Goal: Task Accomplishment & Management: Complete application form

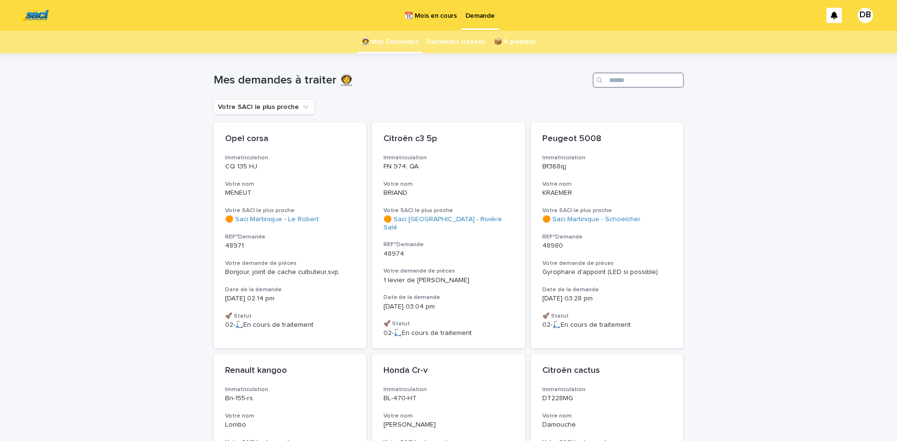
click at [664, 77] on input "Search" at bounding box center [638, 79] width 91 height 15
paste input "*****"
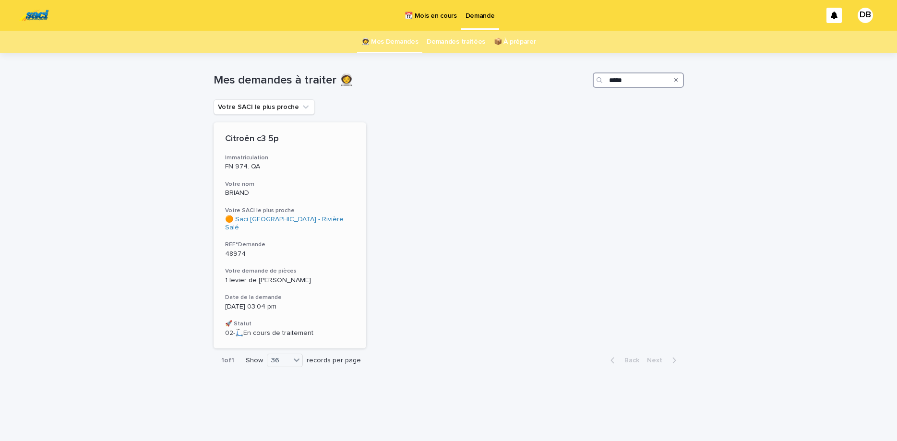
type input "*****"
click at [332, 168] on p "FN 974. QA" at bounding box center [290, 167] width 130 height 8
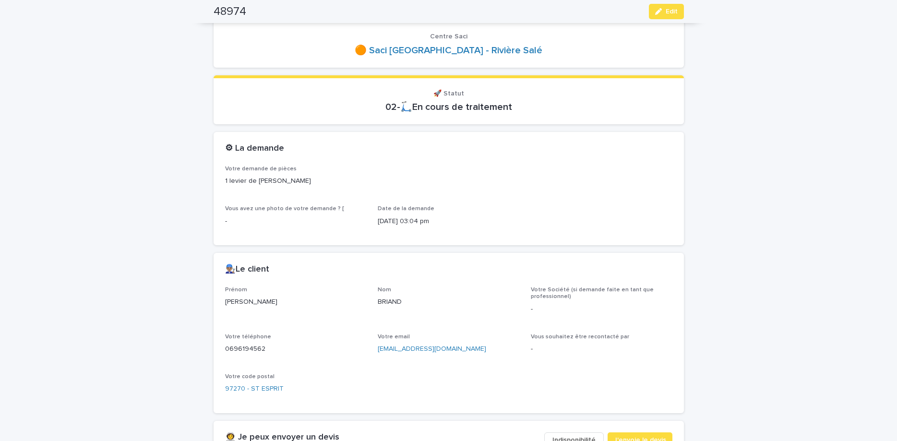
scroll to position [282, 0]
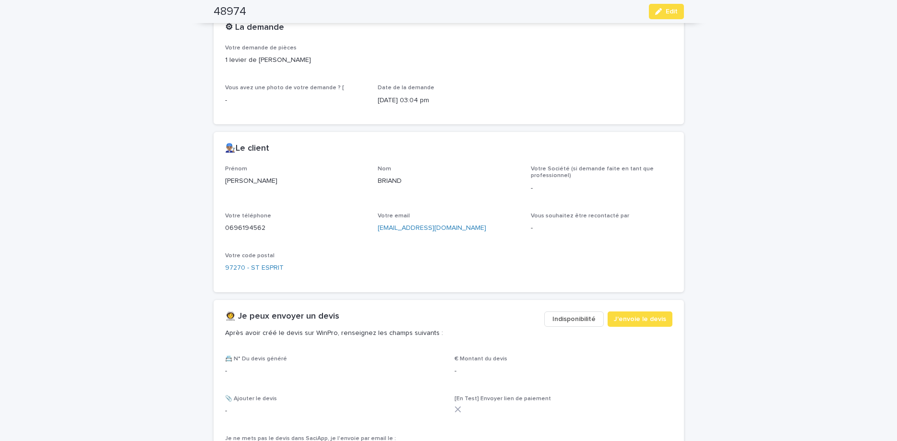
click at [253, 227] on p "0696194562" at bounding box center [296, 228] width 142 height 10
copy p "0696194562"
drag, startPoint x: 655, startPoint y: 18, endPoint x: 477, endPoint y: 85, distance: 190.4
click at [655, 17] on button "Edit" at bounding box center [666, 11] width 35 height 15
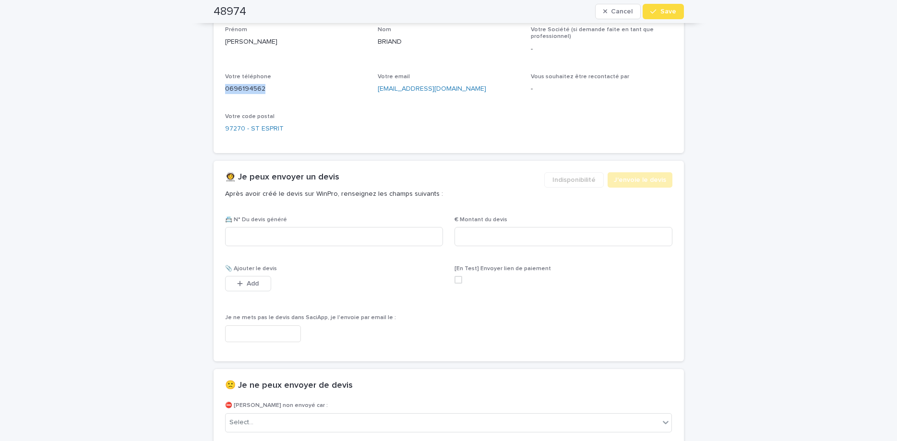
scroll to position [484, 0]
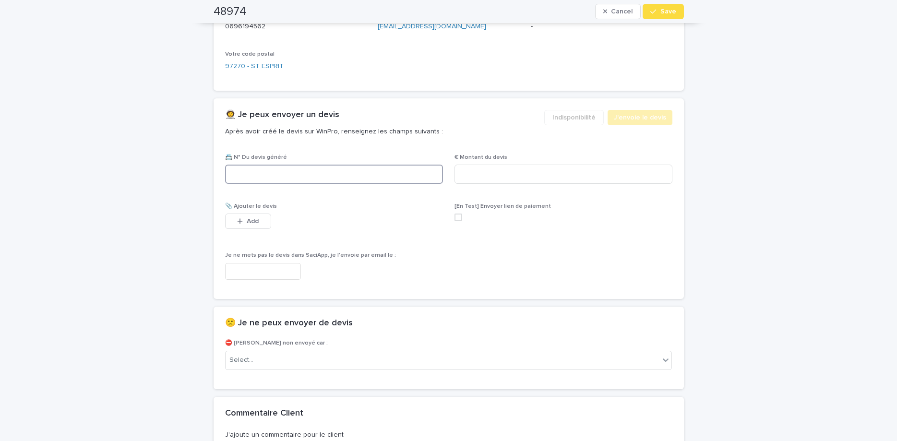
click at [390, 170] on input at bounding box center [334, 174] width 218 height 19
paste input "********"
type input "********"
click at [500, 183] on input at bounding box center [563, 174] width 218 height 19
type input "******"
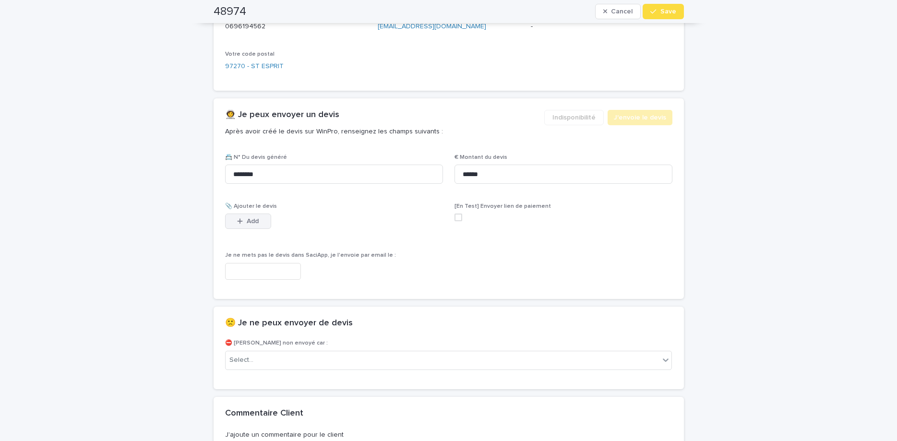
click at [257, 225] on span "Add" at bounding box center [253, 221] width 12 height 7
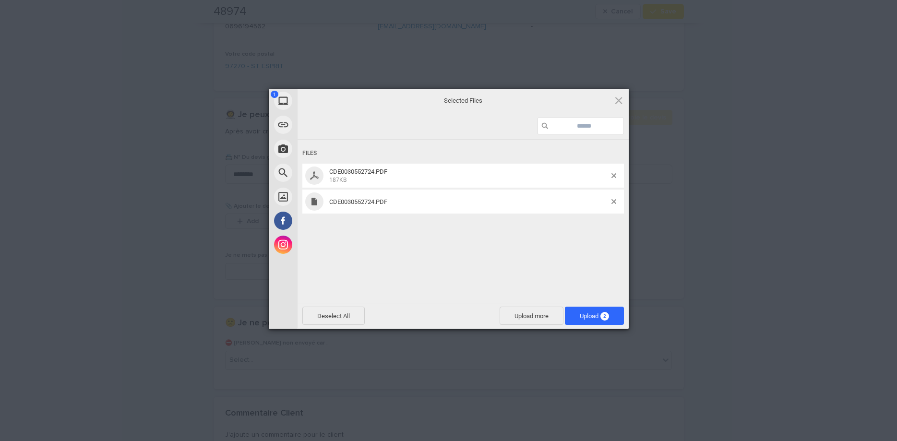
click at [482, 233] on div "Files CDE0030552724.PDF 187KB CDE0030552724.PDF" at bounding box center [462, 220] width 331 height 161
click at [612, 201] on span at bounding box center [613, 201] width 5 height 5
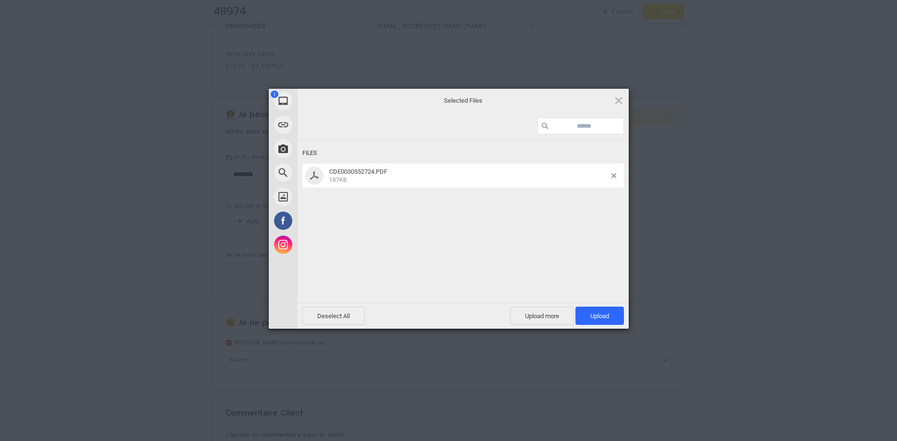
drag, startPoint x: 615, startPoint y: 335, endPoint x: 607, endPoint y: 330, distance: 9.7
click at [608, 331] on div "Powered by Filestack" at bounding box center [448, 341] width 897 height 24
drag, startPoint x: 607, startPoint y: 324, endPoint x: 599, endPoint y: 291, distance: 34.0
click at [607, 324] on span "Upload 1" at bounding box center [599, 316] width 48 height 18
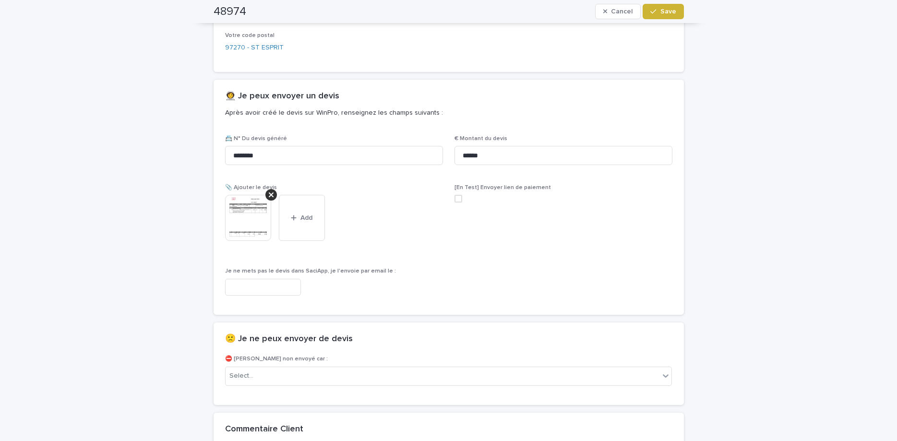
click at [664, 11] on span "Save" at bounding box center [668, 11] width 16 height 7
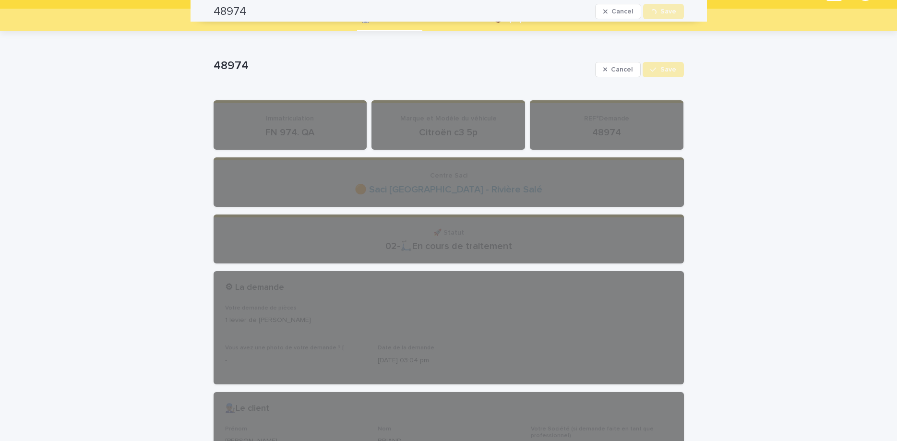
scroll to position [0, 0]
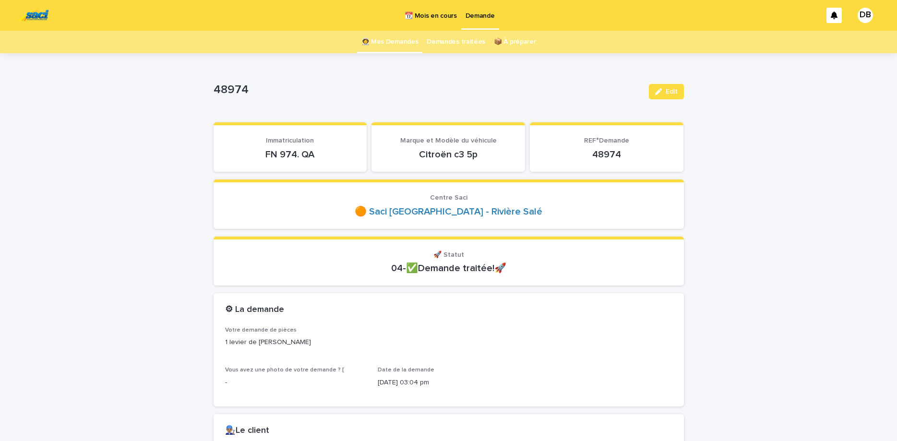
click at [387, 42] on link "👩‍🚀 Mes Demandes" at bounding box center [389, 42] width 57 height 23
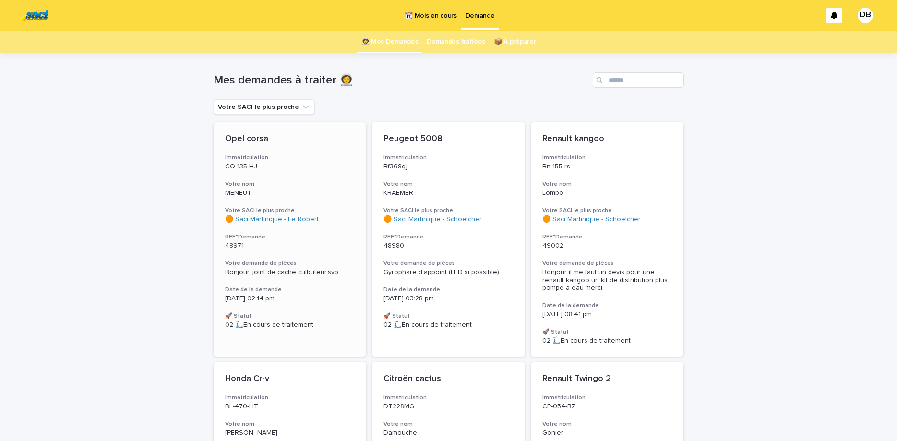
click at [323, 176] on div "Opel corsa Immatriculation CQ 135 HJ Votre nom MENEUT Votre SACI le plus proche…" at bounding box center [290, 231] width 153 height 218
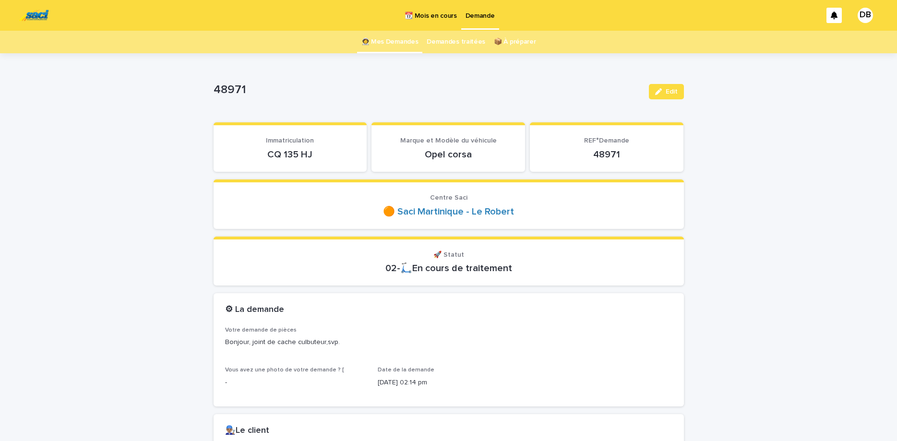
click at [291, 156] on p "CQ 135 HJ" at bounding box center [290, 155] width 131 height 12
click at [283, 158] on p "CQ 135 HJ" at bounding box center [290, 155] width 131 height 12
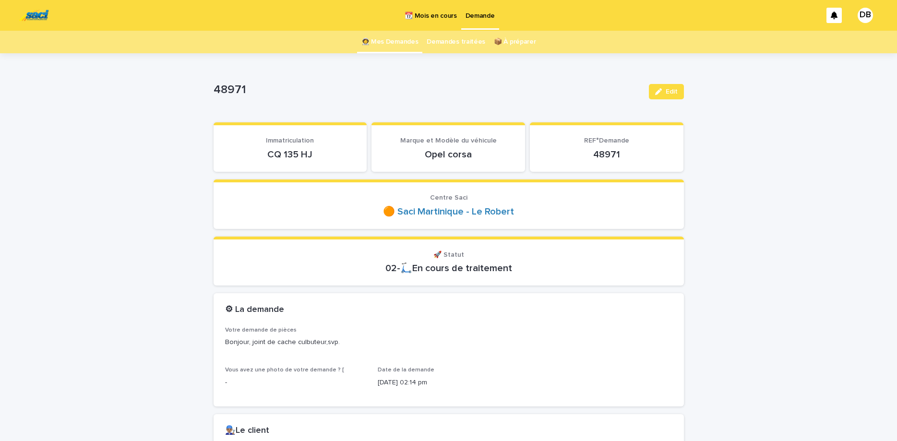
click at [283, 158] on p "CQ 135 HJ" at bounding box center [290, 155] width 131 height 12
click at [666, 96] on button "Edit" at bounding box center [666, 91] width 35 height 15
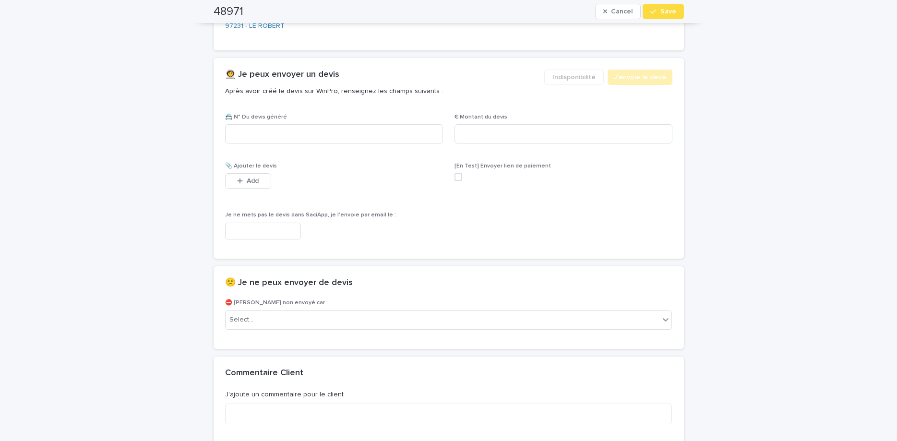
scroll to position [642, 0]
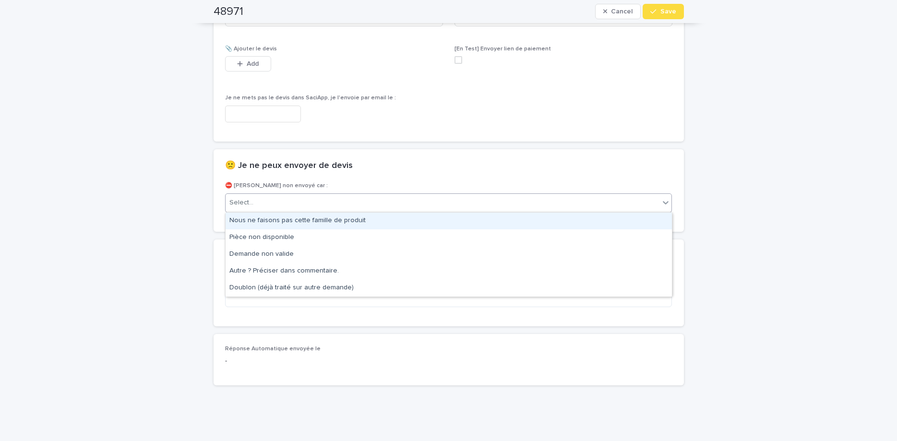
click at [448, 204] on div "Select..." at bounding box center [443, 203] width 434 height 16
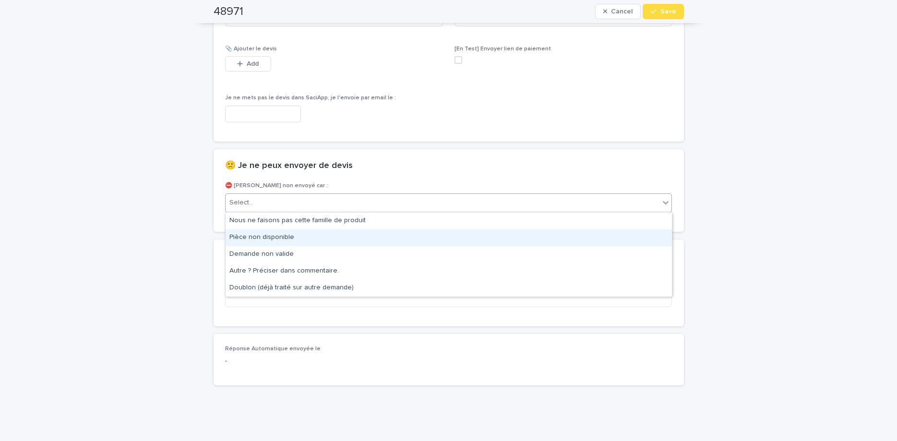
click at [430, 236] on div "Pièce non disponible" at bounding box center [449, 237] width 446 height 17
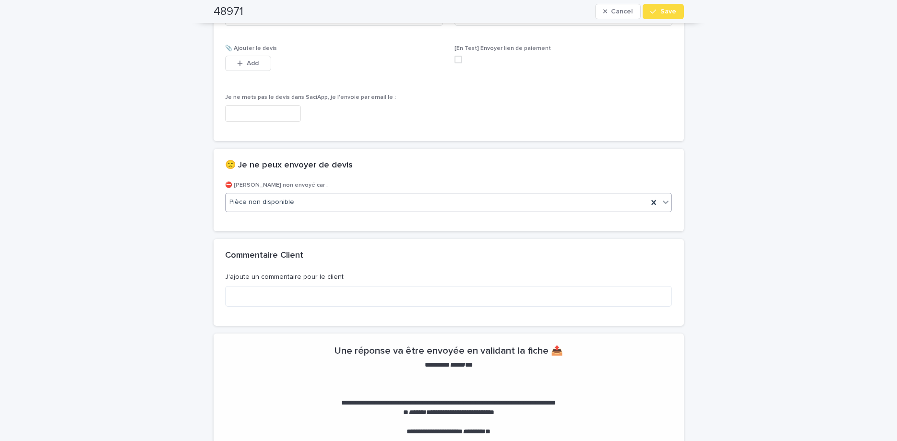
click at [667, 19] on div "48971 Cancel Save" at bounding box center [449, 11] width 470 height 23
click at [668, 15] on button "Save" at bounding box center [662, 11] width 41 height 15
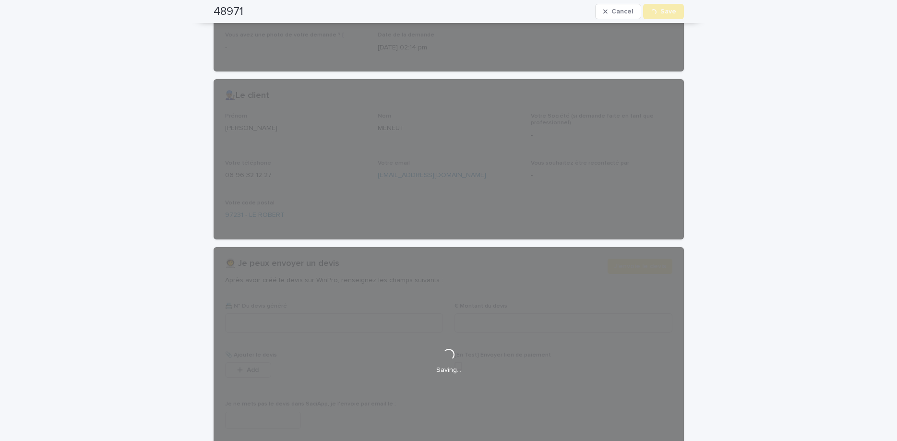
scroll to position [0, 0]
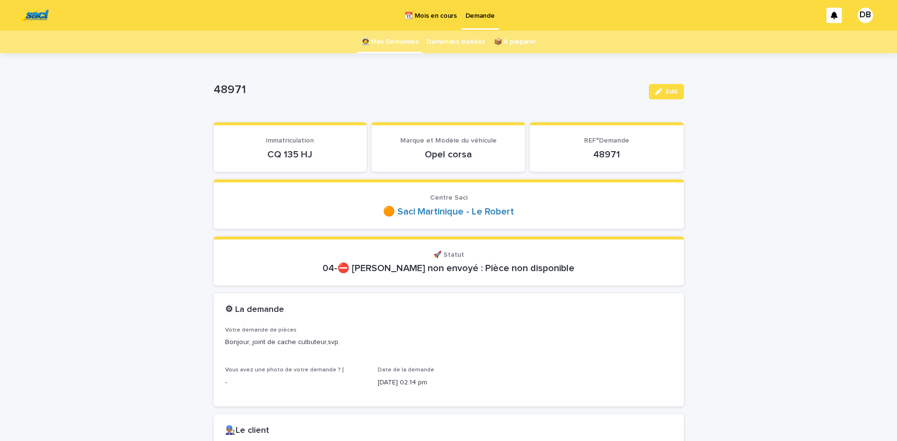
click at [399, 53] on link "👩‍🚀 Mes Demandes" at bounding box center [389, 42] width 57 height 23
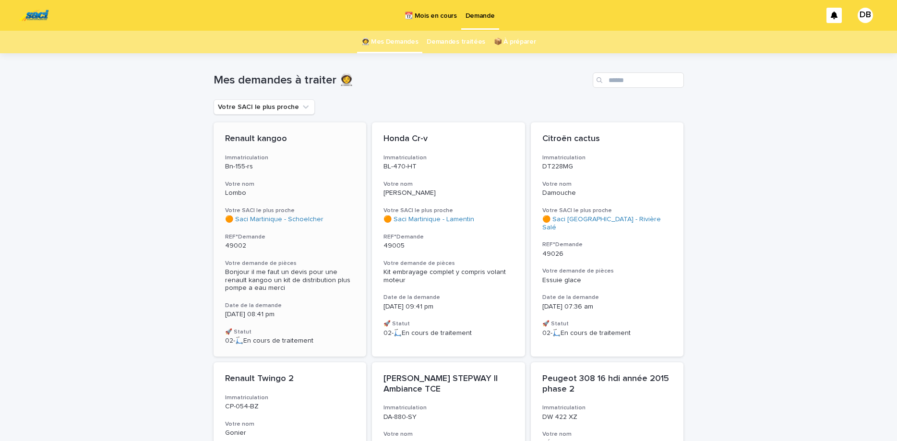
click at [293, 247] on p "49002" at bounding box center [290, 246] width 130 height 8
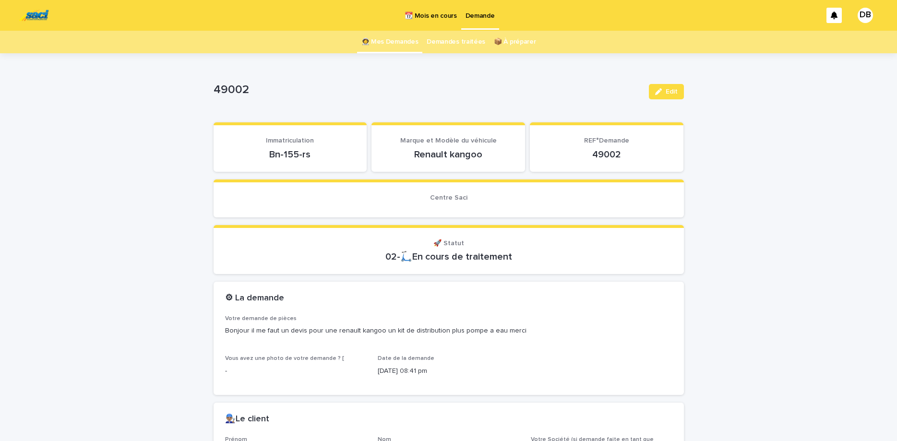
click at [297, 156] on p "Bn-155-rs" at bounding box center [290, 155] width 131 height 12
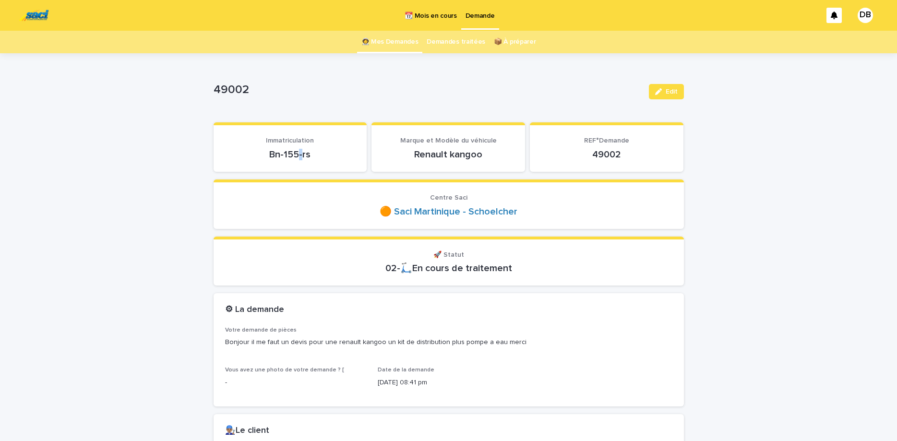
click at [297, 156] on p "Bn-155-rs" at bounding box center [290, 155] width 131 height 12
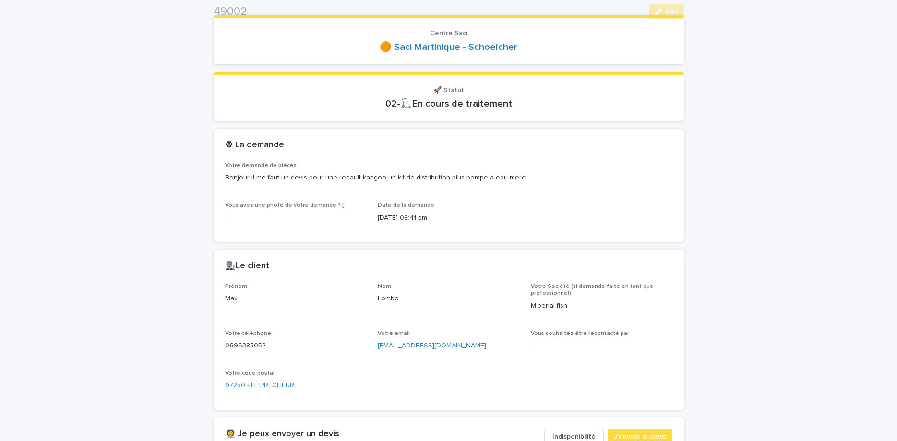
scroll to position [202, 0]
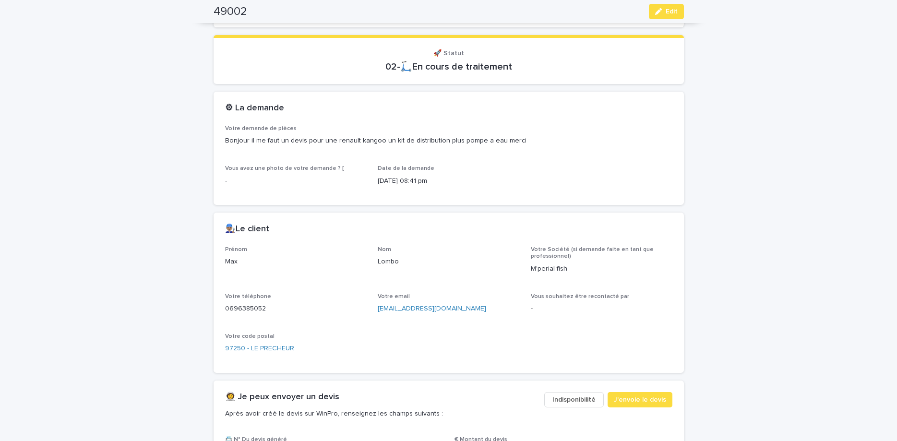
click at [258, 306] on p "0696385052" at bounding box center [296, 309] width 142 height 10
copy p "0696385052"
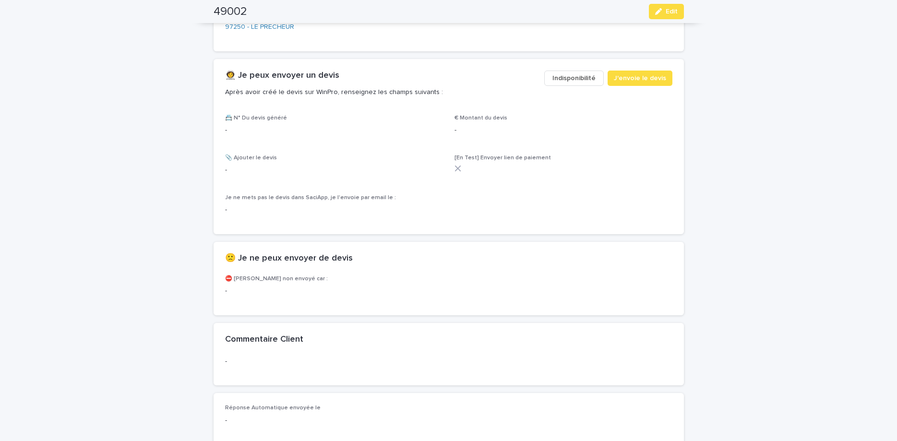
scroll to position [524, 0]
click at [654, 15] on button "Edit" at bounding box center [666, 11] width 35 height 15
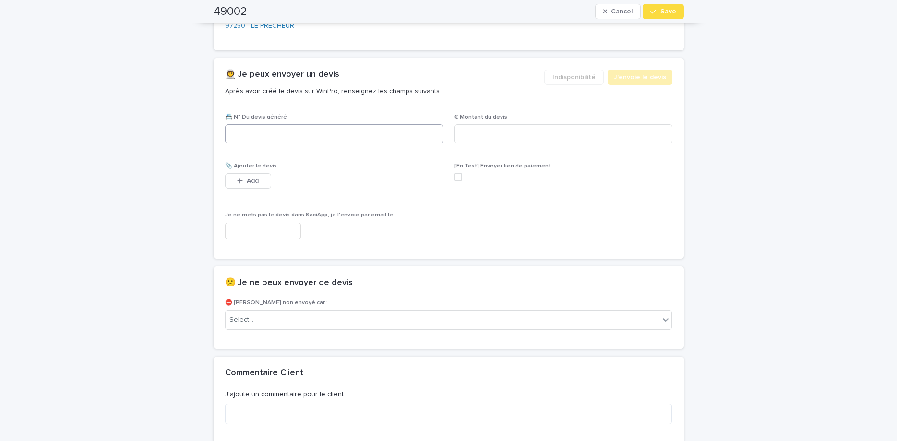
scroll to position [530, 0]
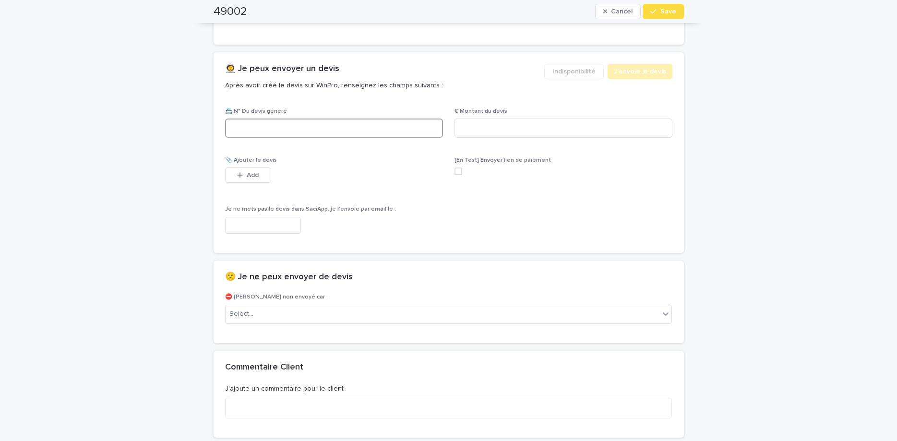
click at [315, 131] on input at bounding box center [334, 128] width 218 height 19
paste input "********"
type input "********"
click at [472, 128] on input at bounding box center [563, 128] width 218 height 19
type input "******"
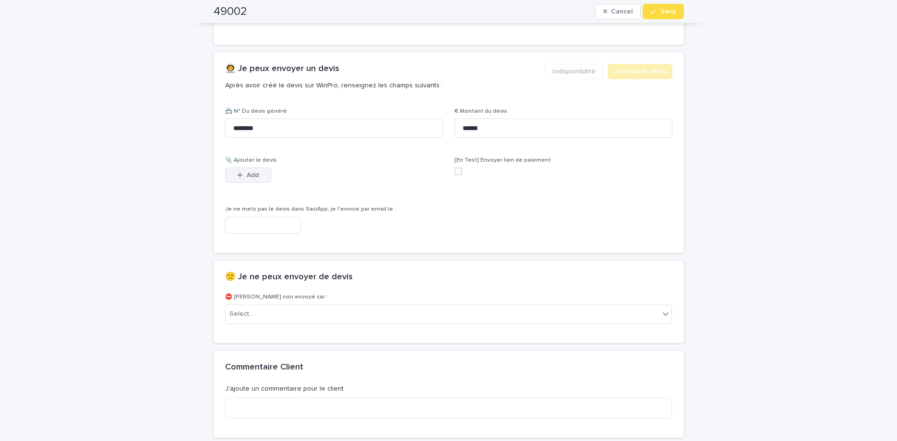
click at [263, 175] on button "Add" at bounding box center [248, 174] width 46 height 15
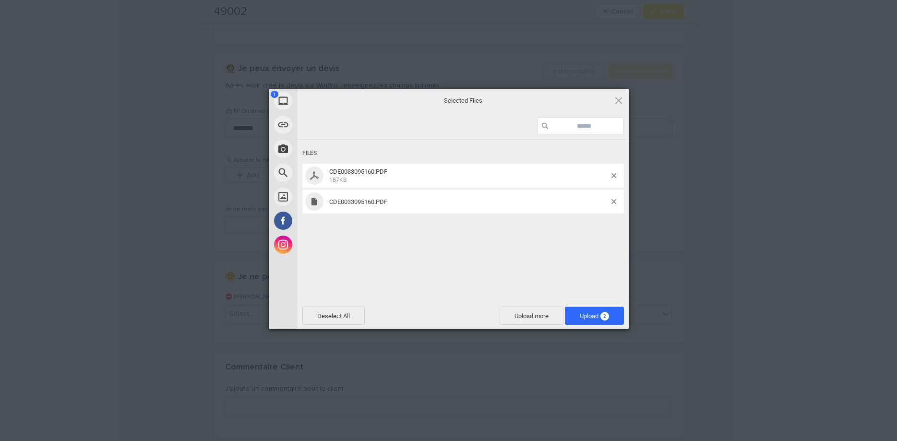
drag, startPoint x: 547, startPoint y: 298, endPoint x: 567, endPoint y: 249, distance: 53.0
click at [549, 289] on div "Files CDE0033095160.PDF 187KB CDE0033095160.PDF" at bounding box center [462, 220] width 331 height 161
click at [613, 202] on span at bounding box center [613, 201] width 5 height 5
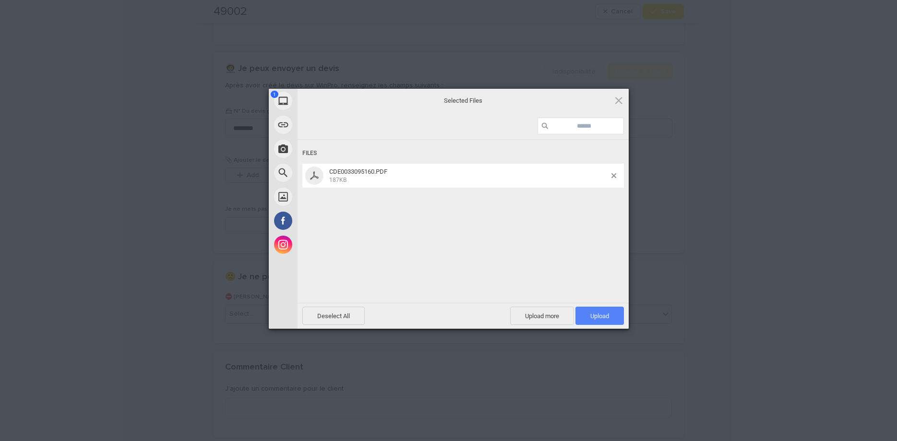
click at [602, 317] on span "Upload 1" at bounding box center [599, 315] width 19 height 7
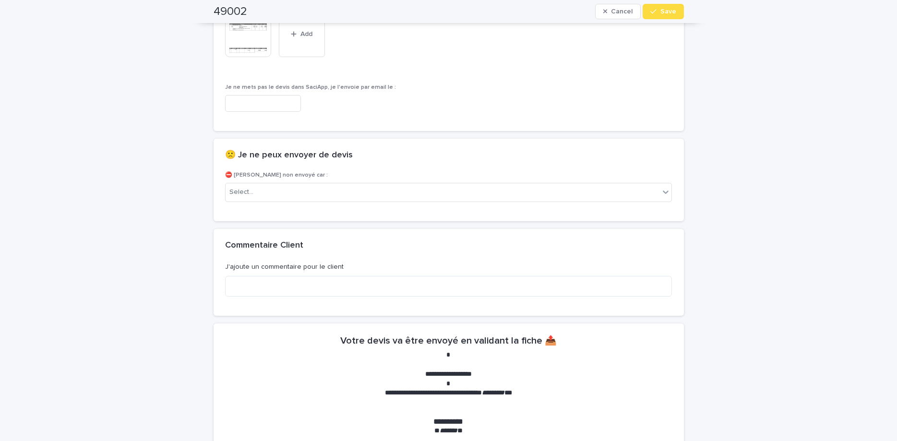
drag, startPoint x: 676, startPoint y: 12, endPoint x: 738, endPoint y: 118, distance: 123.4
click at [679, 13] on button "Save" at bounding box center [662, 11] width 41 height 15
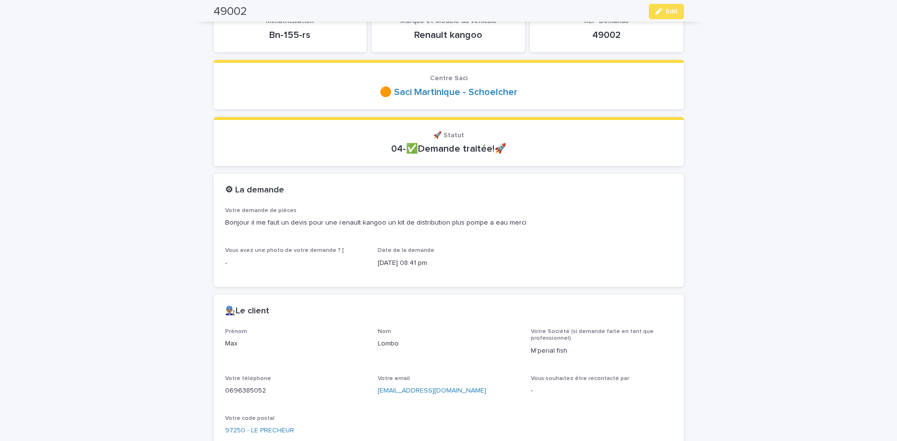
scroll to position [0, 0]
